Goal: Navigation & Orientation: Understand site structure

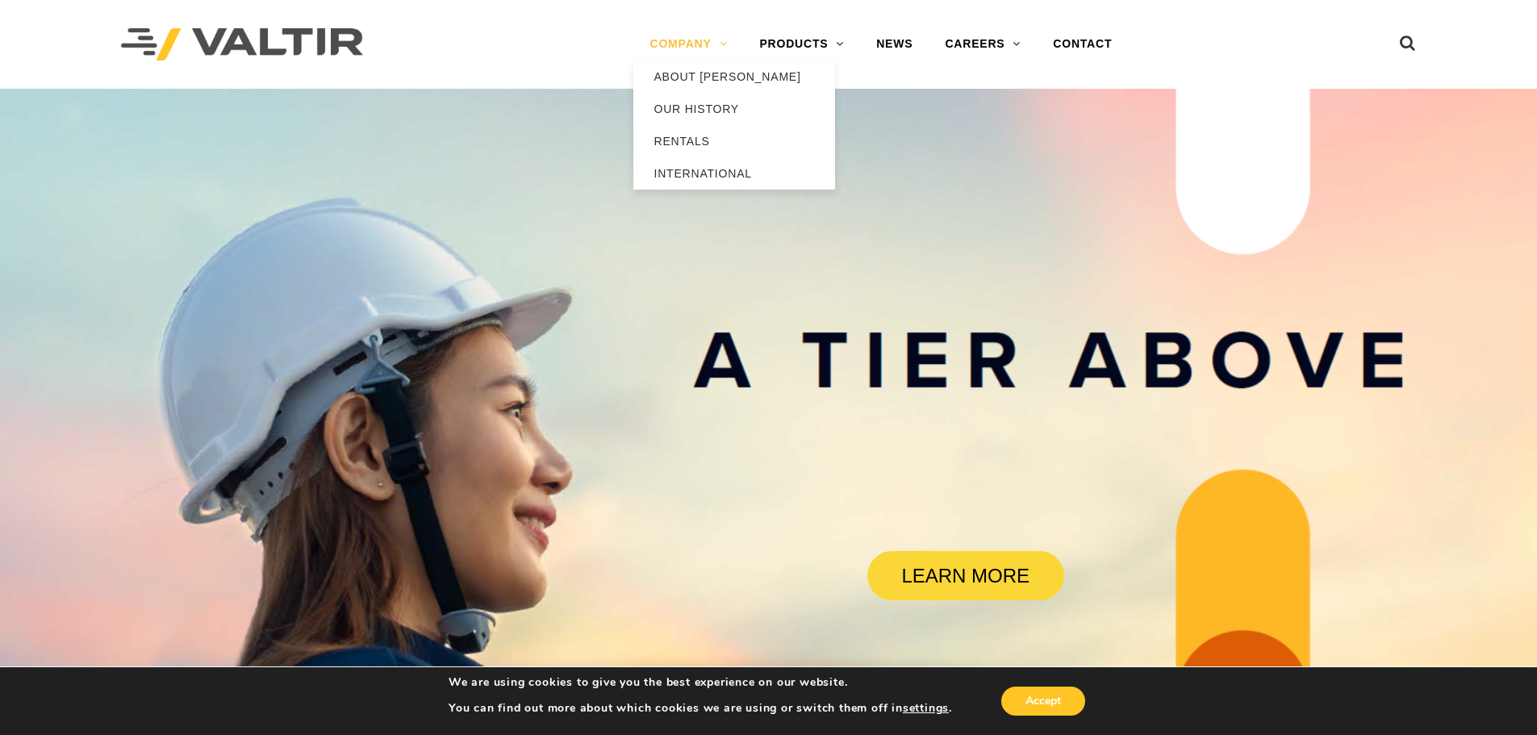
click at [705, 46] on link "COMPANY" at bounding box center [688, 44] width 110 height 32
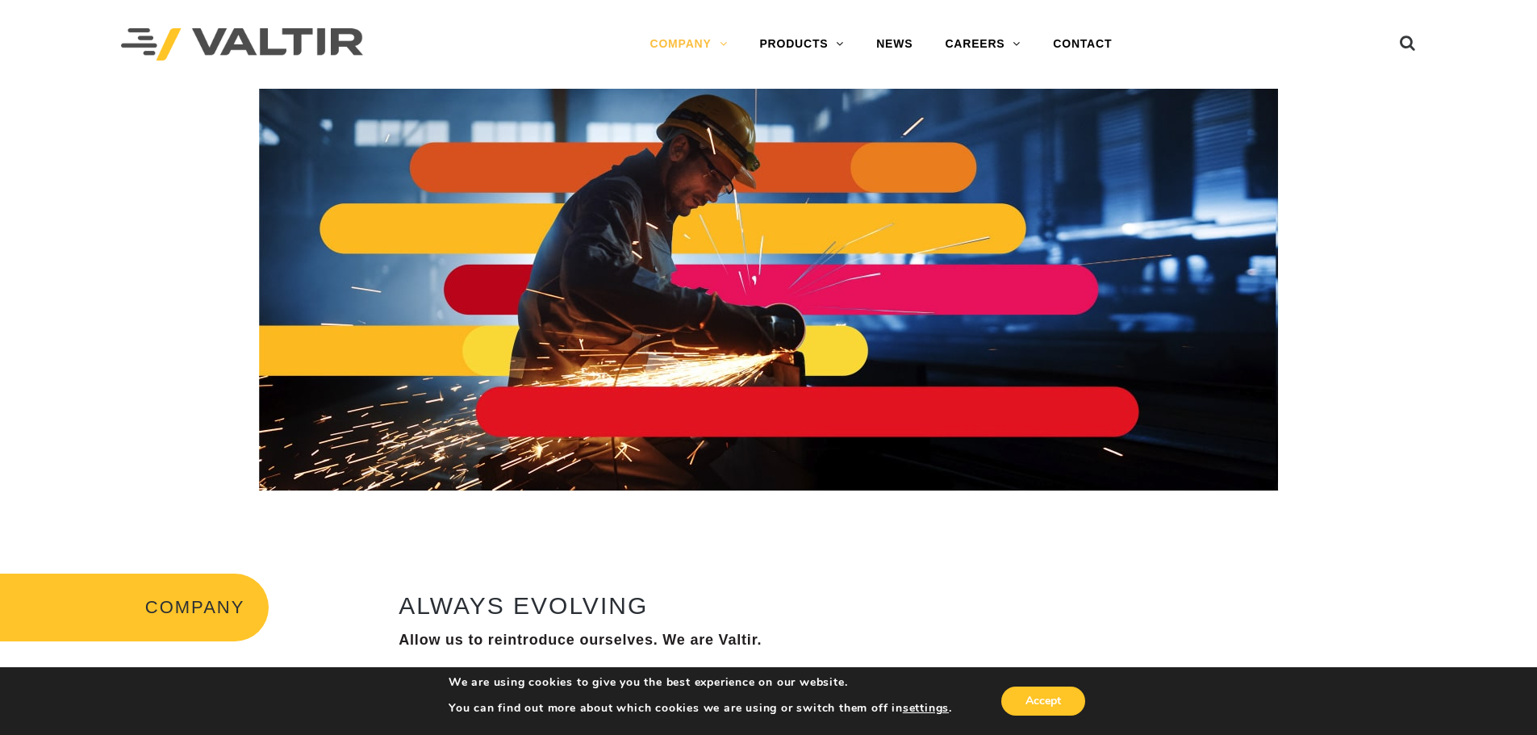
click at [225, 52] on img at bounding box center [242, 44] width 242 height 33
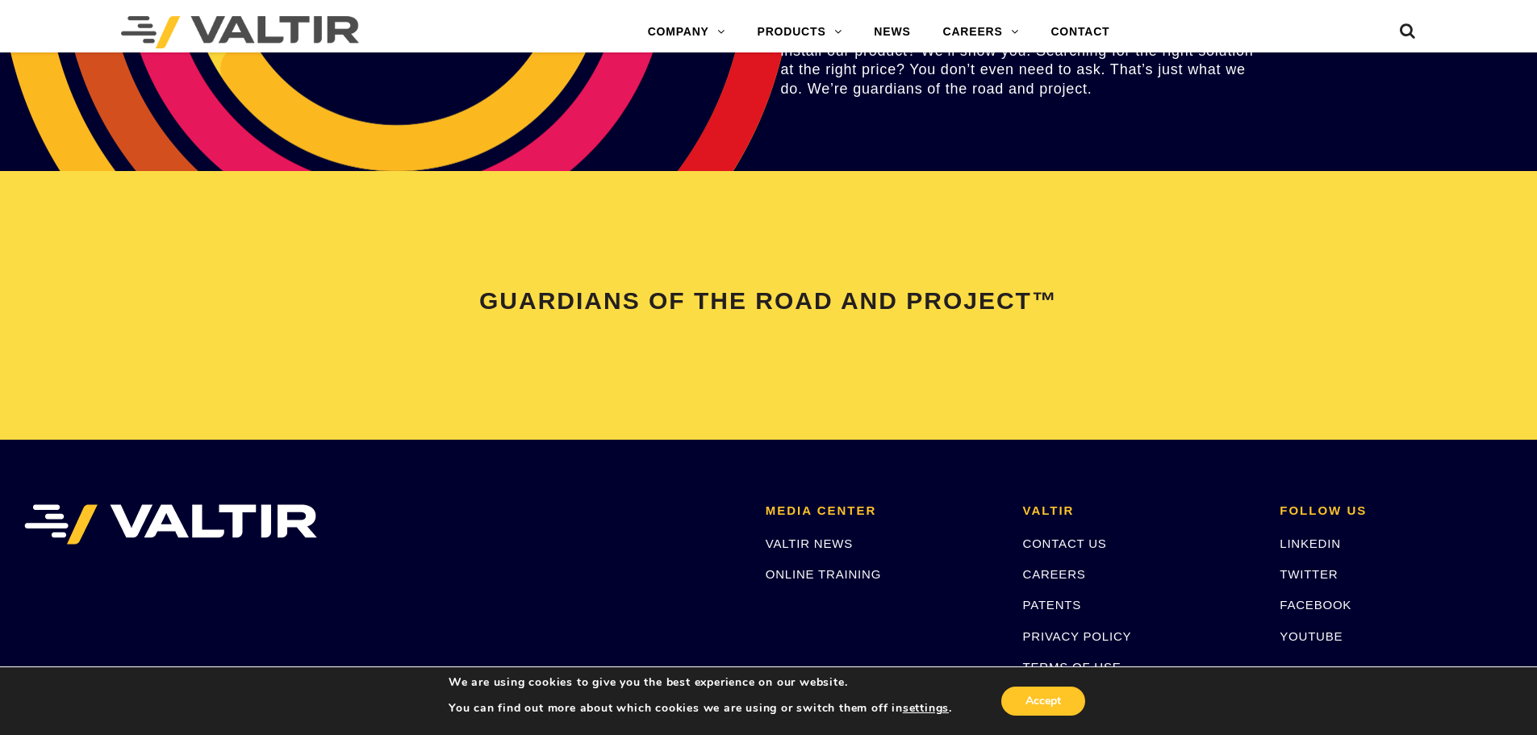
scroll to position [3308, 0]
